Goal: Transaction & Acquisition: Purchase product/service

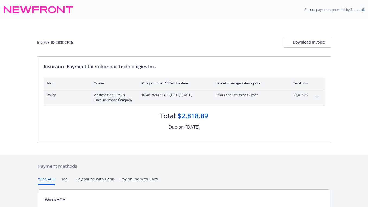
click at [318, 97] on icon "expand content" at bounding box center [316, 97] width 3 height 2
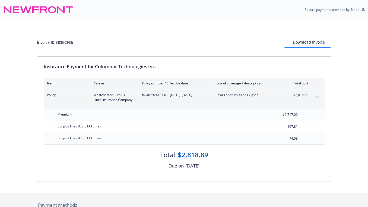
click at [293, 40] on div "Download Invoice" at bounding box center [308, 42] width 30 height 10
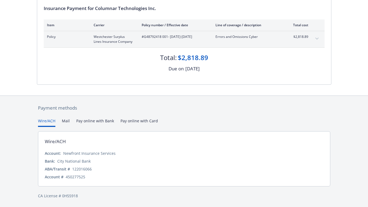
scroll to position [58, 0]
click at [148, 123] on div "Payment methods Wire/ACH Mail Pay online with Bank Pay online with Card Wire/AC…" at bounding box center [184, 152] width 294 height 112
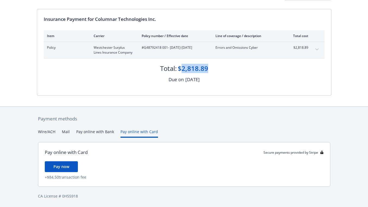
drag, startPoint x: 182, startPoint y: 69, endPoint x: 217, endPoint y: 69, distance: 35.3
click at [217, 69] on div "Total: $2,818.89" at bounding box center [184, 66] width 281 height 15
copy div "2,818.89"
click at [53, 132] on button "Wire/ACH" at bounding box center [46, 133] width 17 height 9
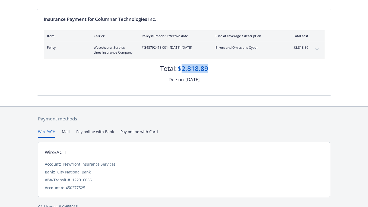
click at [101, 133] on button "Pay online with Bank" at bounding box center [95, 133] width 38 height 9
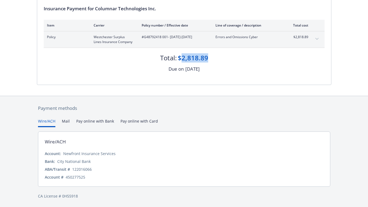
click at [48, 107] on div "Payment methods Wire/ACH Mail Pay online with Bank Pay online with Card Wire/AC…" at bounding box center [184, 152] width 294 height 112
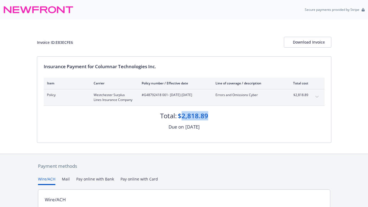
scroll to position [0, 0]
click at [312, 40] on div "Download Invoice" at bounding box center [308, 42] width 30 height 10
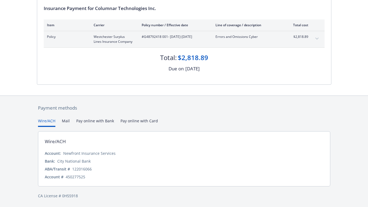
scroll to position [58, 0]
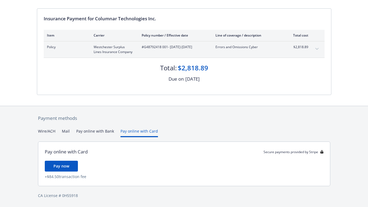
click at [134, 122] on div "Payment methods Wire/ACH Mail Pay online with Bank Pay online with Card Pay onl…" at bounding box center [184, 156] width 294 height 101
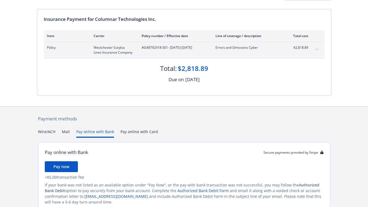
click at [91, 131] on button "Pay online with Bank" at bounding box center [95, 133] width 38 height 9
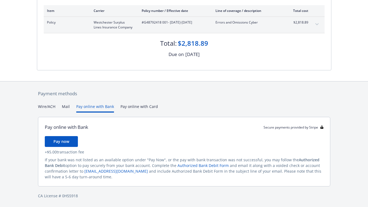
scroll to position [72, 0]
click at [72, 142] on button "Pay now" at bounding box center [61, 142] width 33 height 11
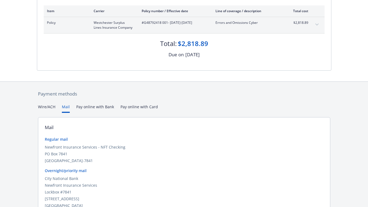
click at [66, 107] on button "Mail" at bounding box center [66, 108] width 8 height 9
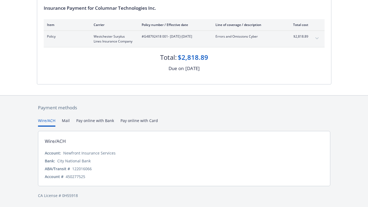
scroll to position [58, 0]
click at [44, 78] on div "Secure payments provided by Stripe Invoice ID: E83ECFE6 Download Invoice Insura…" at bounding box center [184, 75] width 368 height 266
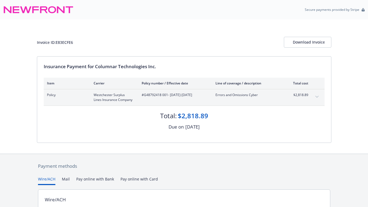
scroll to position [0, 0]
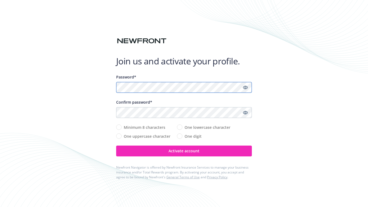
click at [0, 207] on com-1password-button at bounding box center [0, 207] width 0 height 0
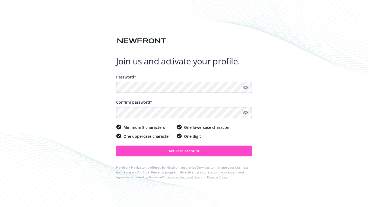
click at [194, 150] on span "Activate account" at bounding box center [183, 151] width 31 height 5
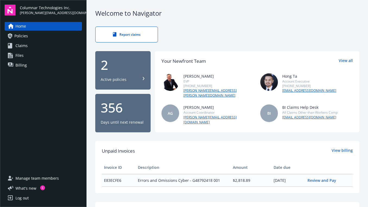
click at [24, 199] on div "Log out" at bounding box center [21, 198] width 13 height 9
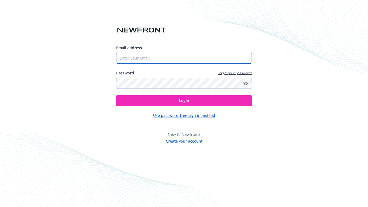
click at [158, 62] on input "Email address" at bounding box center [184, 58] width 136 height 11
type input "[PERSON_NAME][EMAIL_ADDRESS][DOMAIN_NAME]"
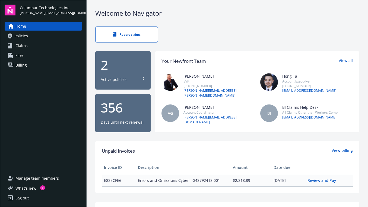
click at [13, 71] on div "Home Policies Claims Files Billing" at bounding box center [43, 95] width 77 height 146
click at [13, 66] on icon at bounding box center [10, 65] width 5 height 4
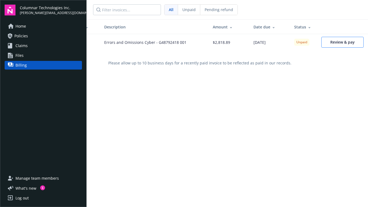
scroll to position [0, 27]
click at [332, 43] on span "Review & pay" at bounding box center [342, 42] width 24 height 5
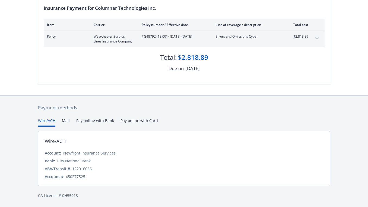
scroll to position [58, 0]
